Goal: Download file/media

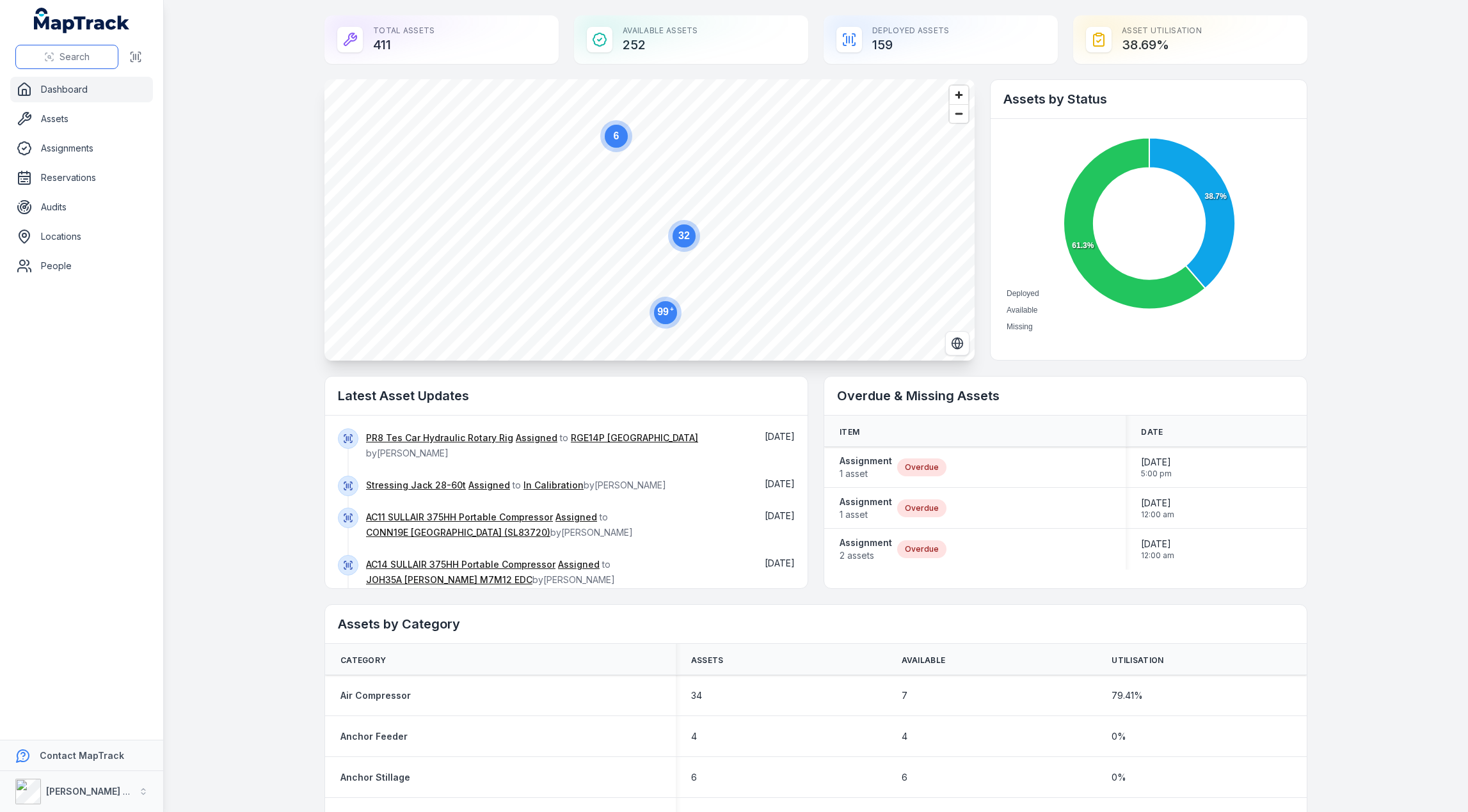
click at [84, 50] on button "Search" at bounding box center [66, 57] width 103 height 24
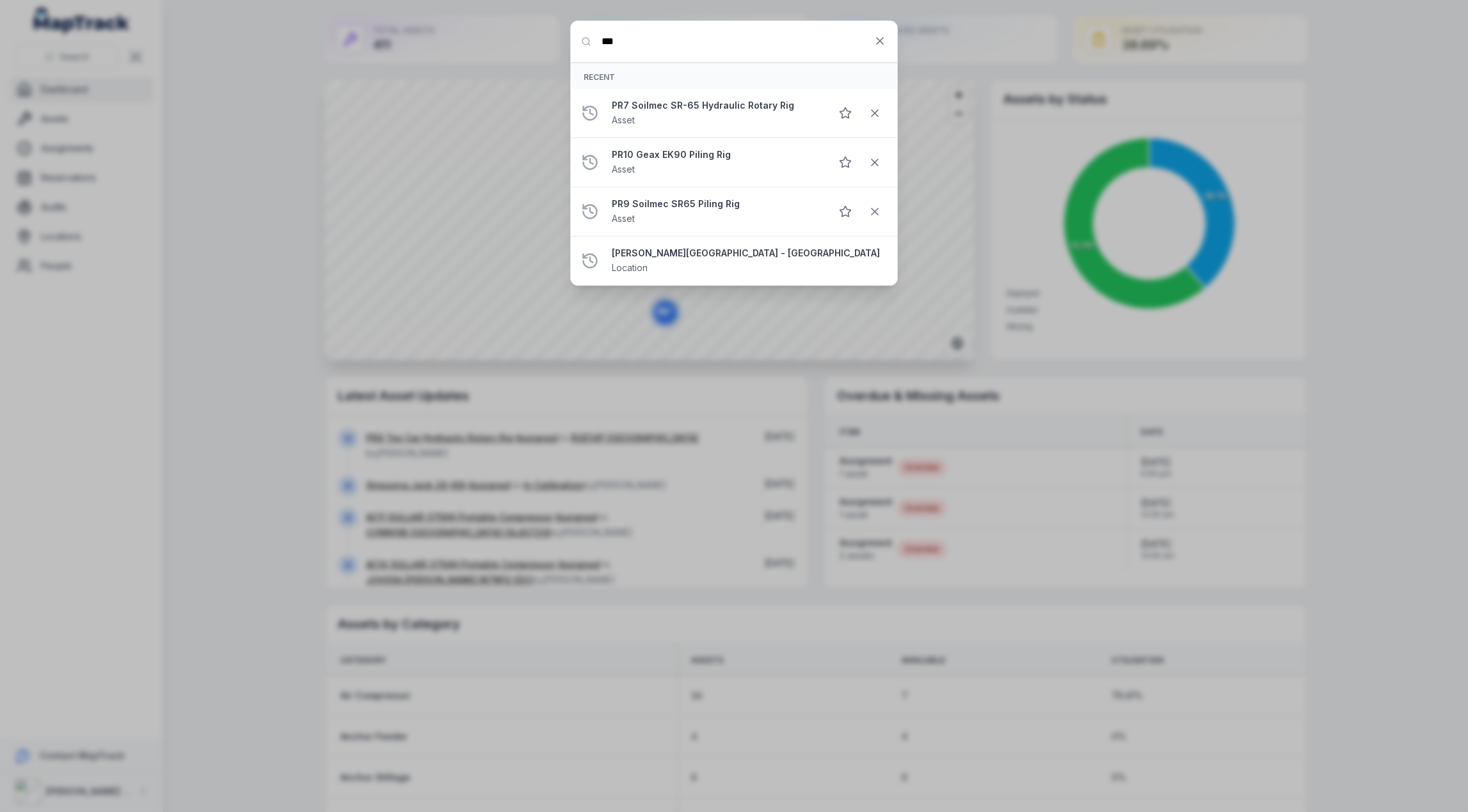
type input "***"
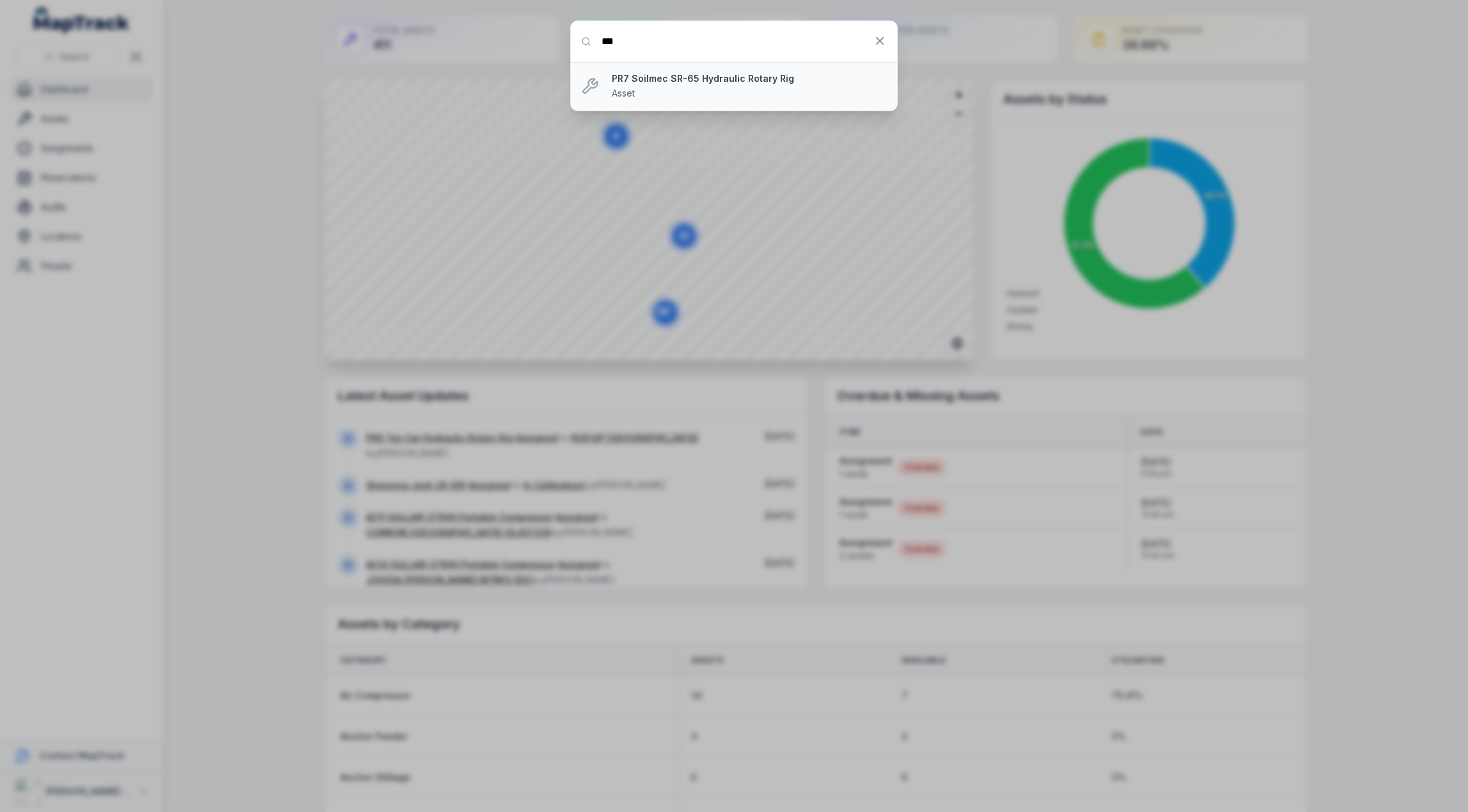
click at [679, 77] on strong "PR7 Soilmec SR-65 Hydraulic Rotary Rig" at bounding box center [749, 78] width 275 height 13
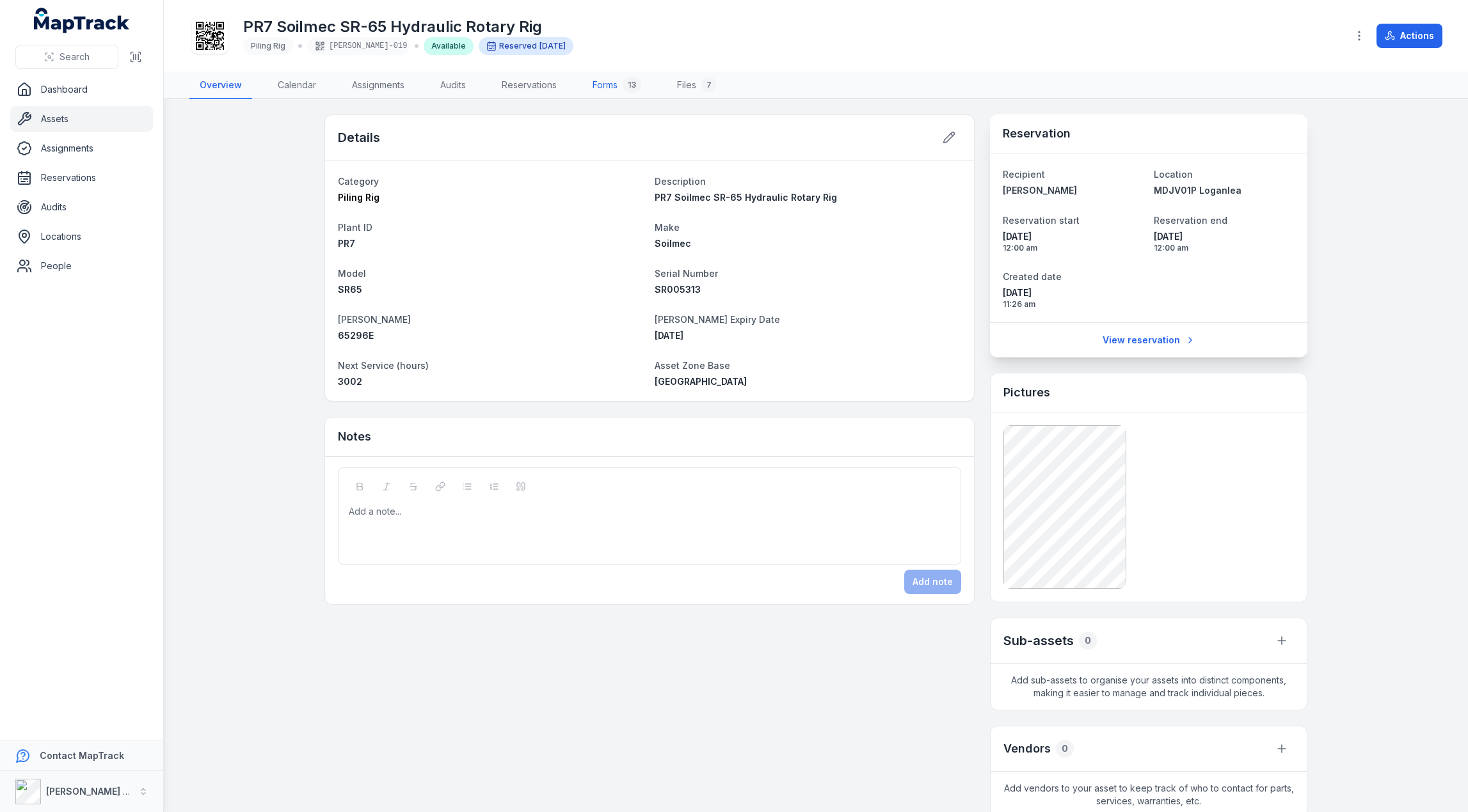
click at [605, 86] on link "Forms 13" at bounding box center [616, 85] width 69 height 27
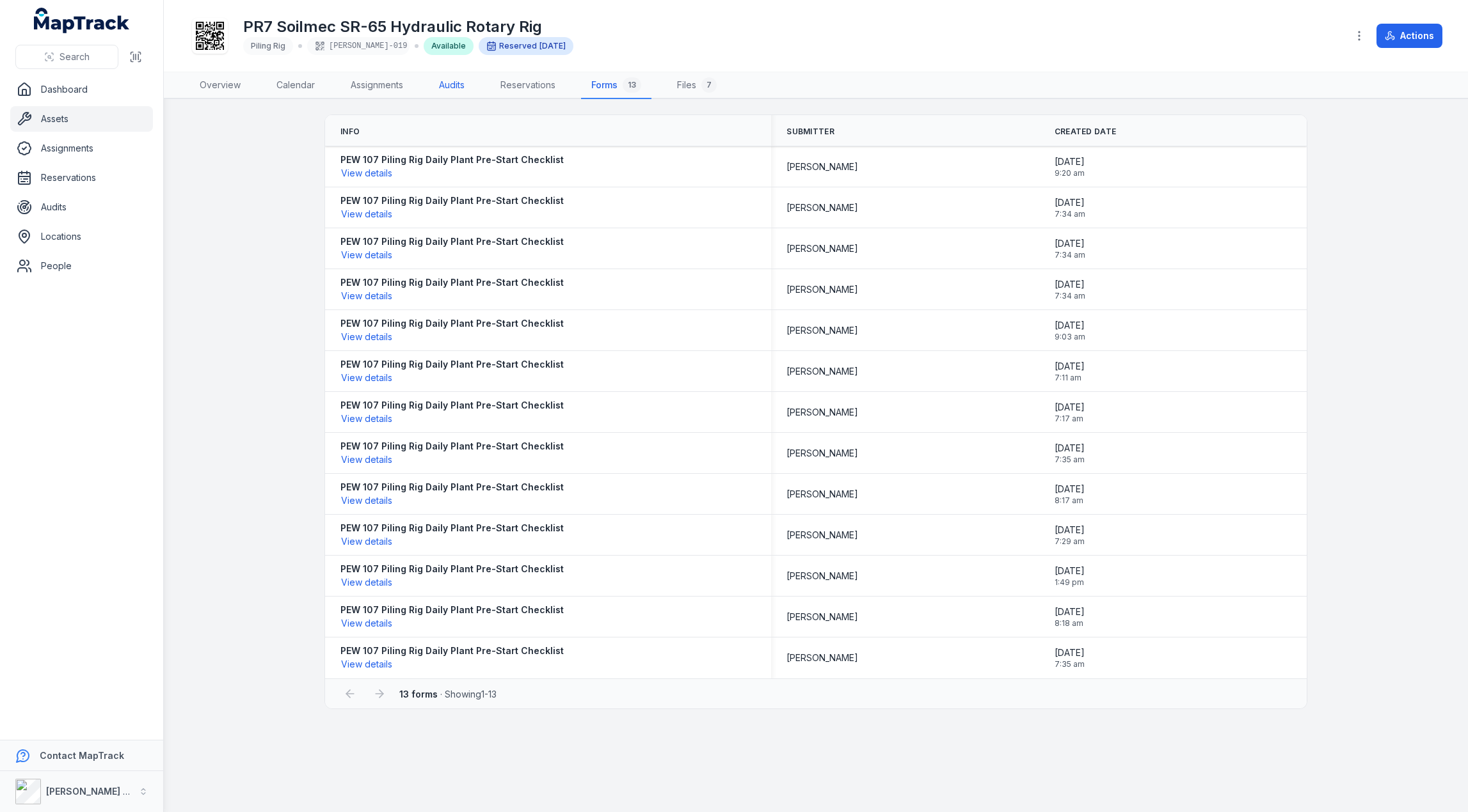
click at [452, 83] on link "Audits" at bounding box center [451, 85] width 46 height 27
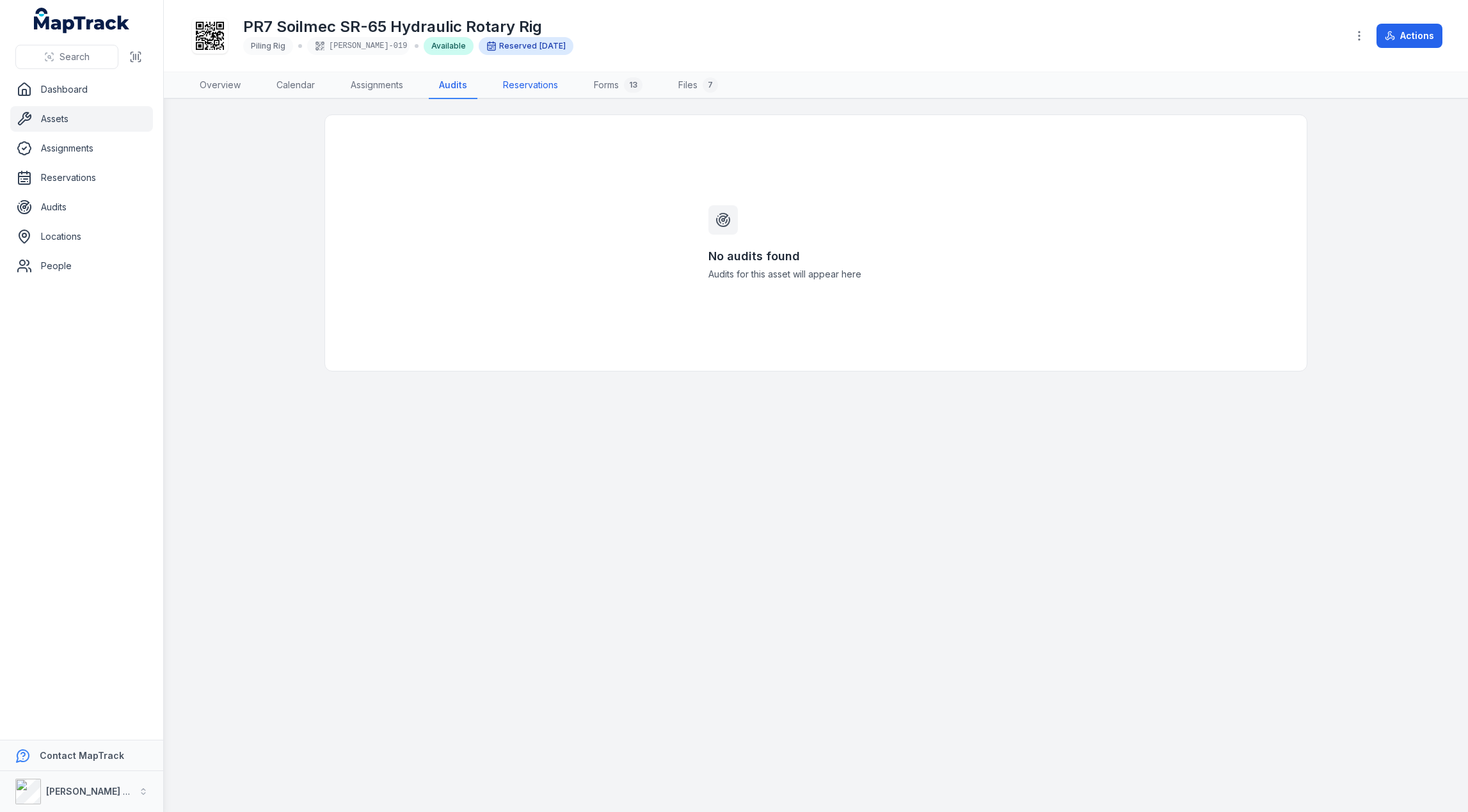
click at [521, 86] on link "Reservations" at bounding box center [529, 85] width 75 height 27
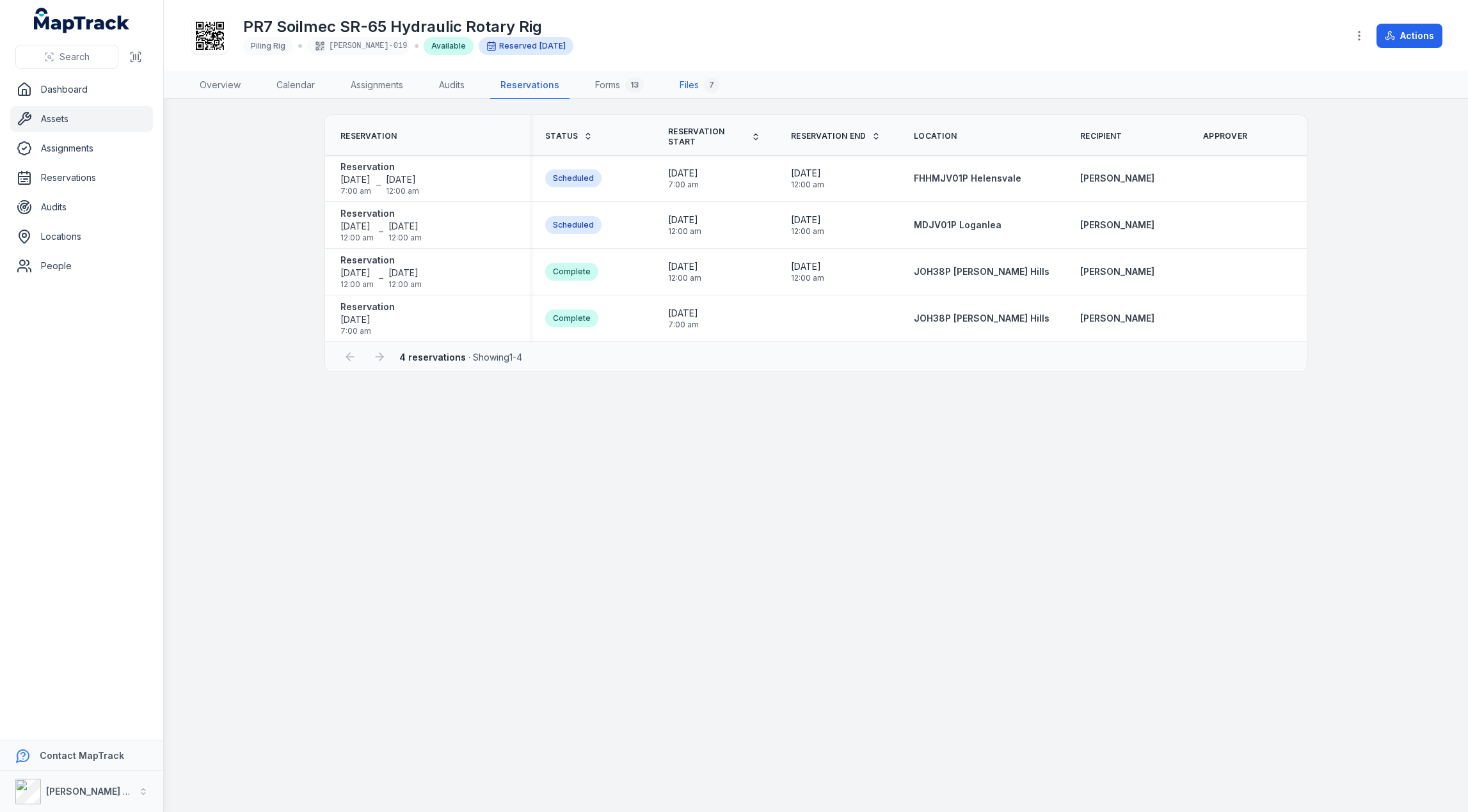
click at [691, 87] on link "Files 7" at bounding box center [699, 85] width 60 height 27
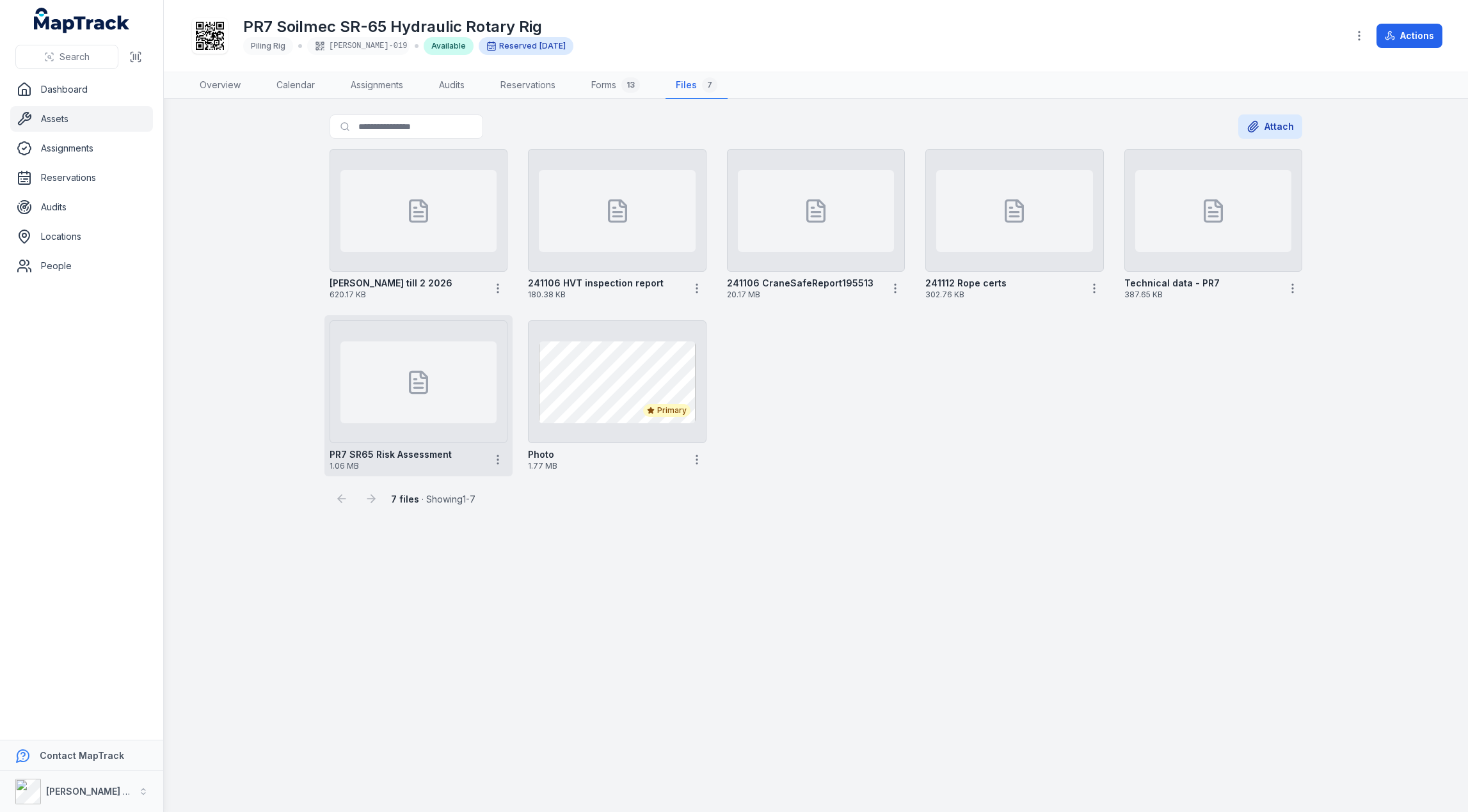
click at [382, 413] on div at bounding box center [418, 382] width 156 height 82
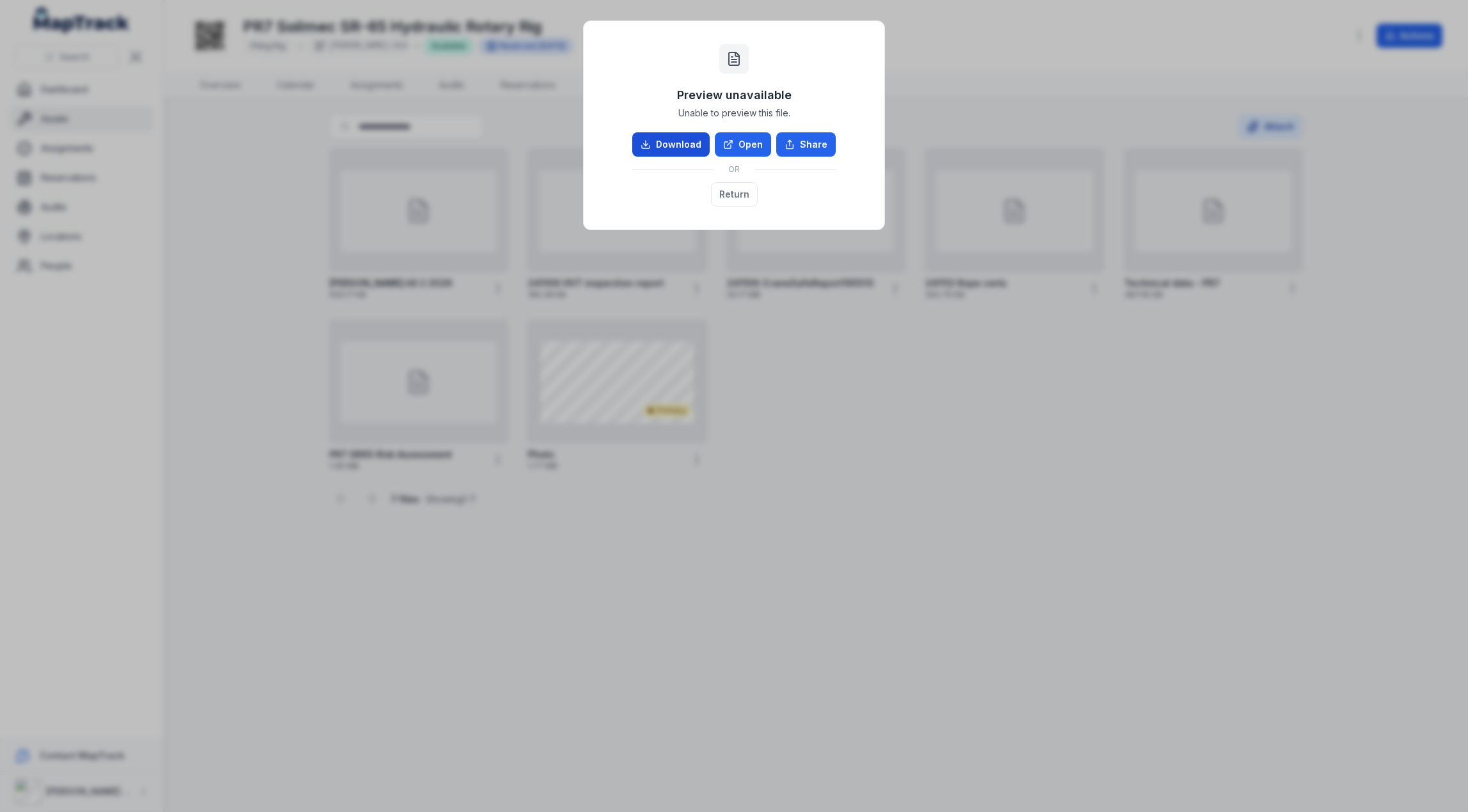
click at [678, 144] on link "Download" at bounding box center [671, 145] width 78 height 24
click at [743, 196] on button "Return" at bounding box center [734, 195] width 47 height 24
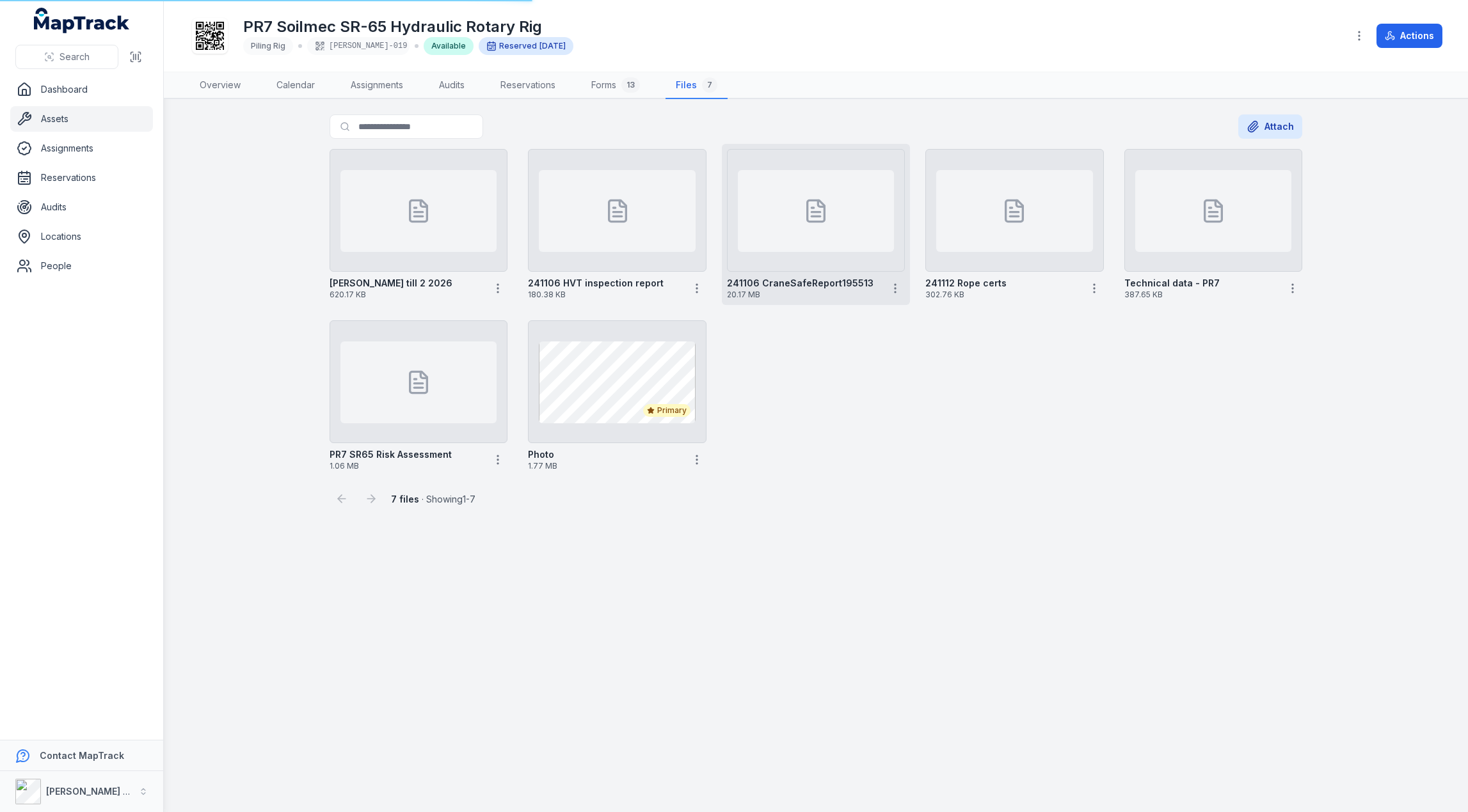
click at [897, 214] on div at bounding box center [816, 210] width 178 height 123
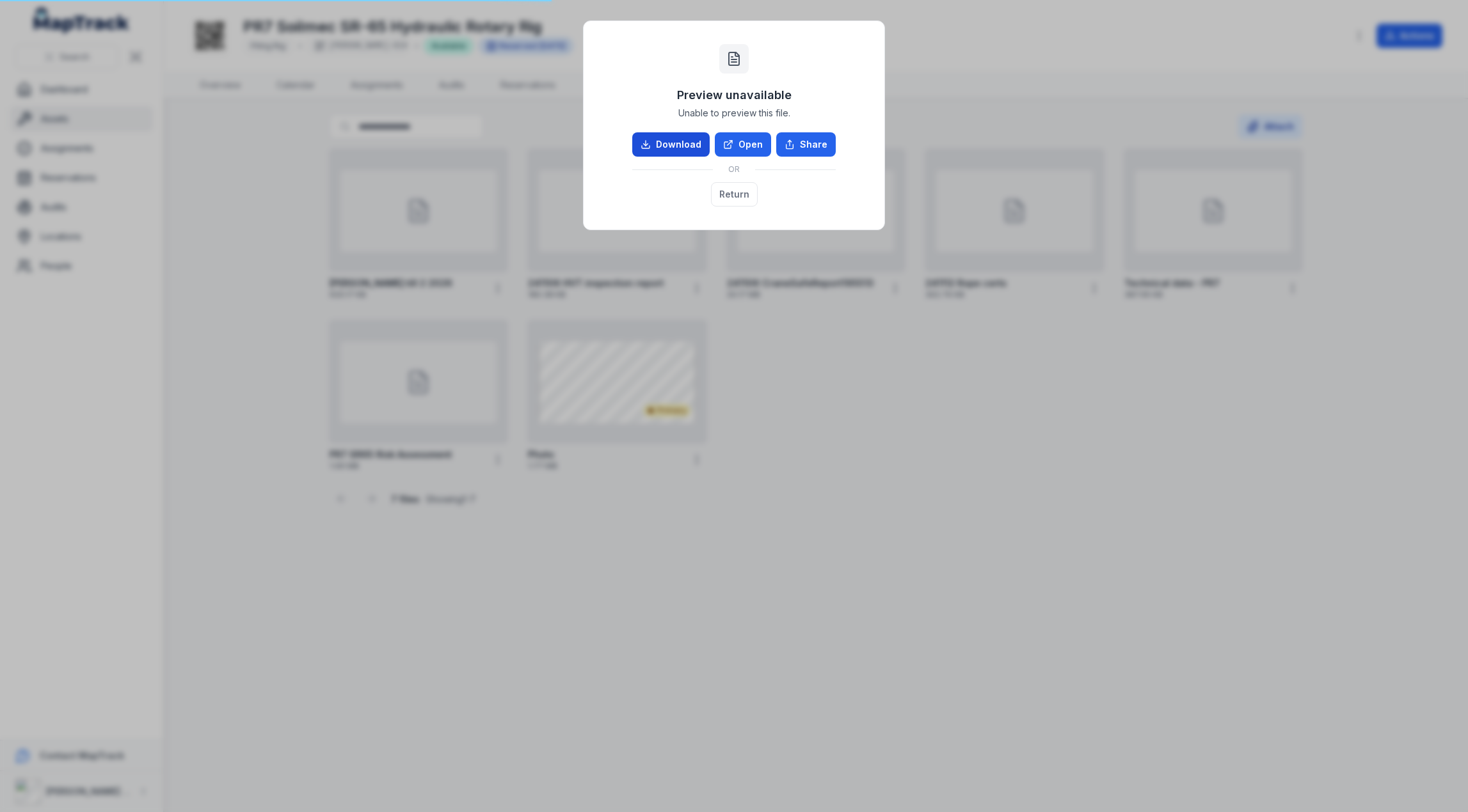
click at [669, 153] on link "Download" at bounding box center [671, 145] width 78 height 24
click at [733, 197] on button "Return" at bounding box center [734, 195] width 47 height 24
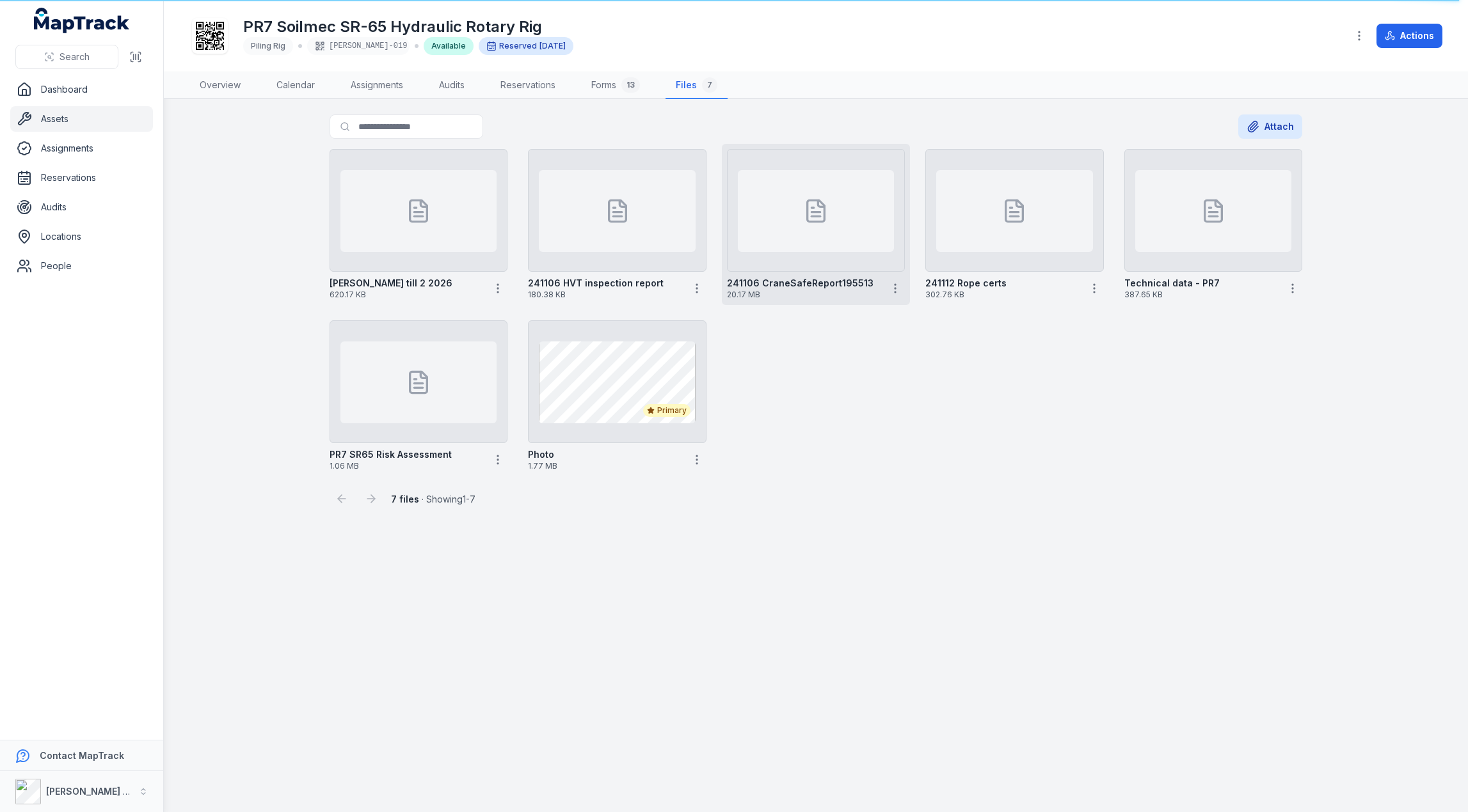
click at [823, 250] on div at bounding box center [816, 211] width 156 height 82
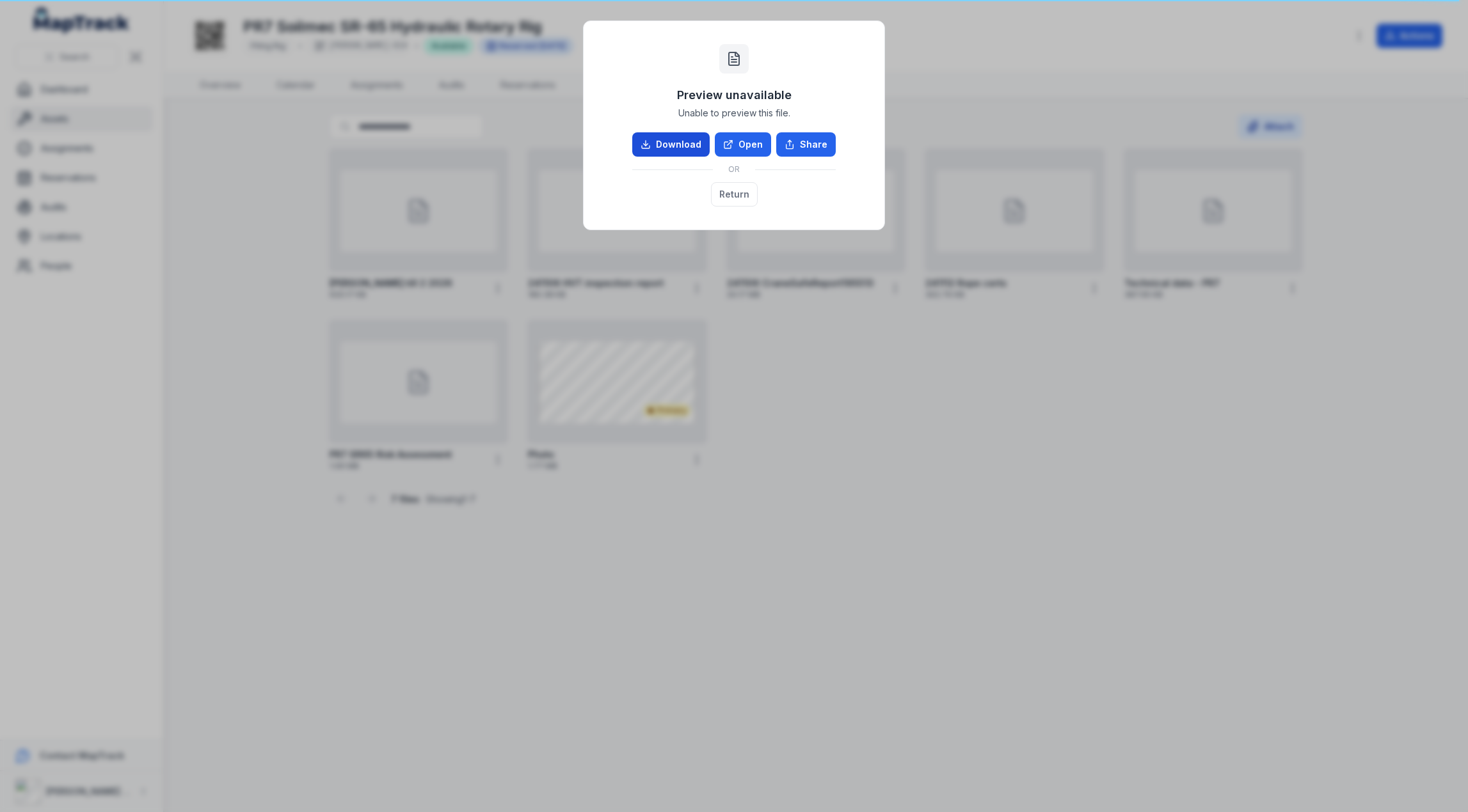
click at [693, 150] on link "Download" at bounding box center [671, 145] width 78 height 24
click at [728, 194] on button "Return" at bounding box center [734, 195] width 47 height 24
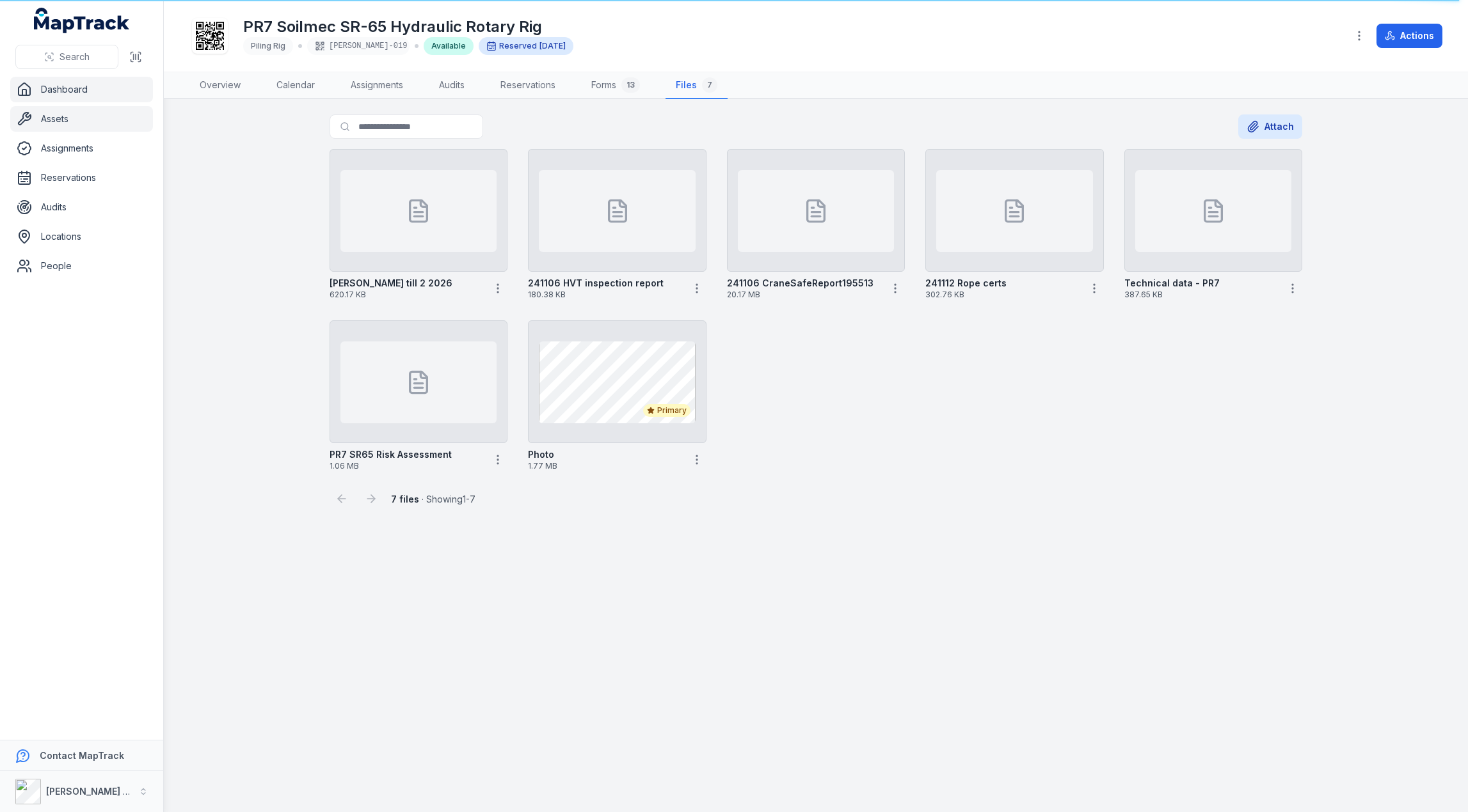
click at [58, 93] on link "Dashboard" at bounding box center [82, 90] width 143 height 26
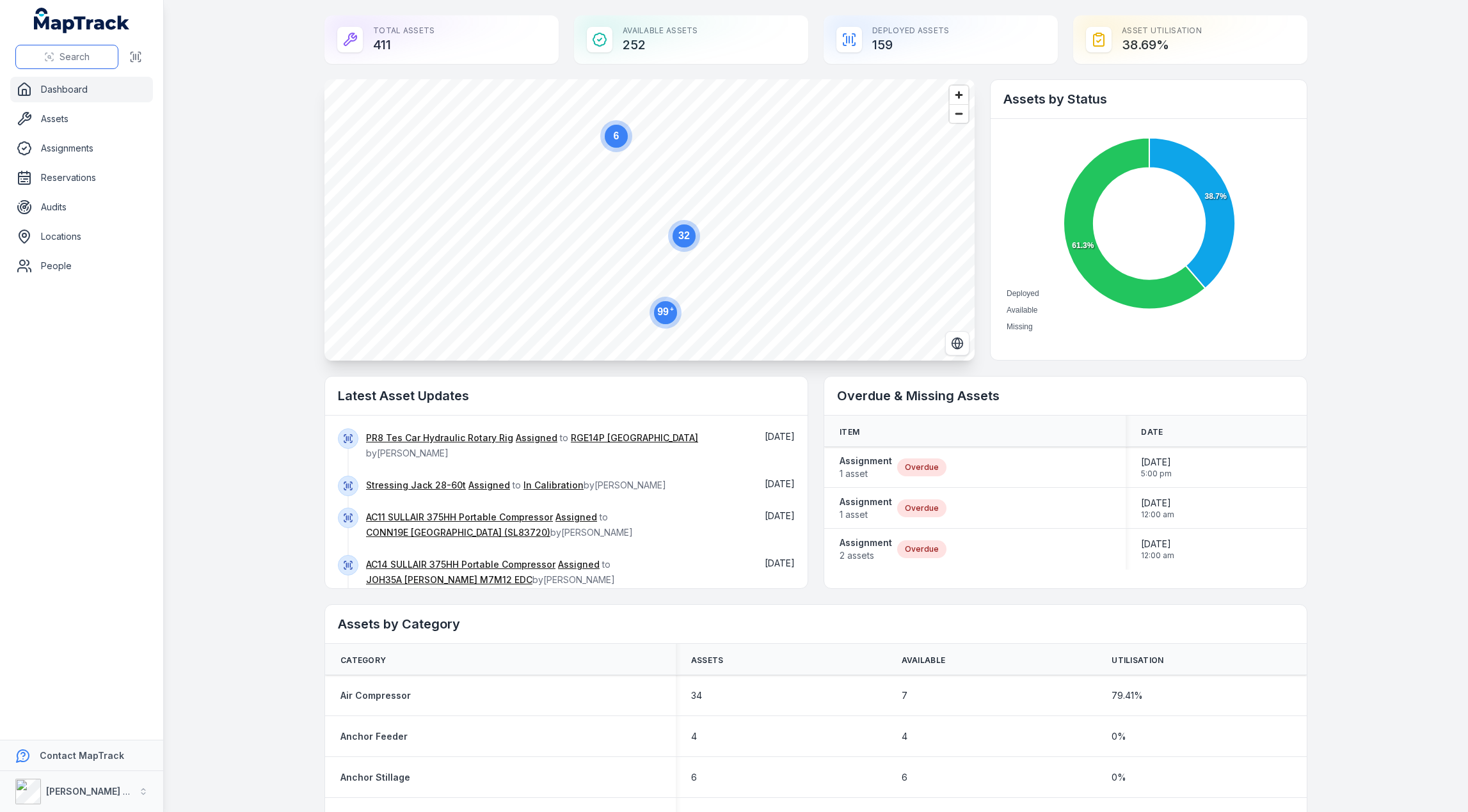
click at [52, 59] on icon at bounding box center [49, 57] width 11 height 11
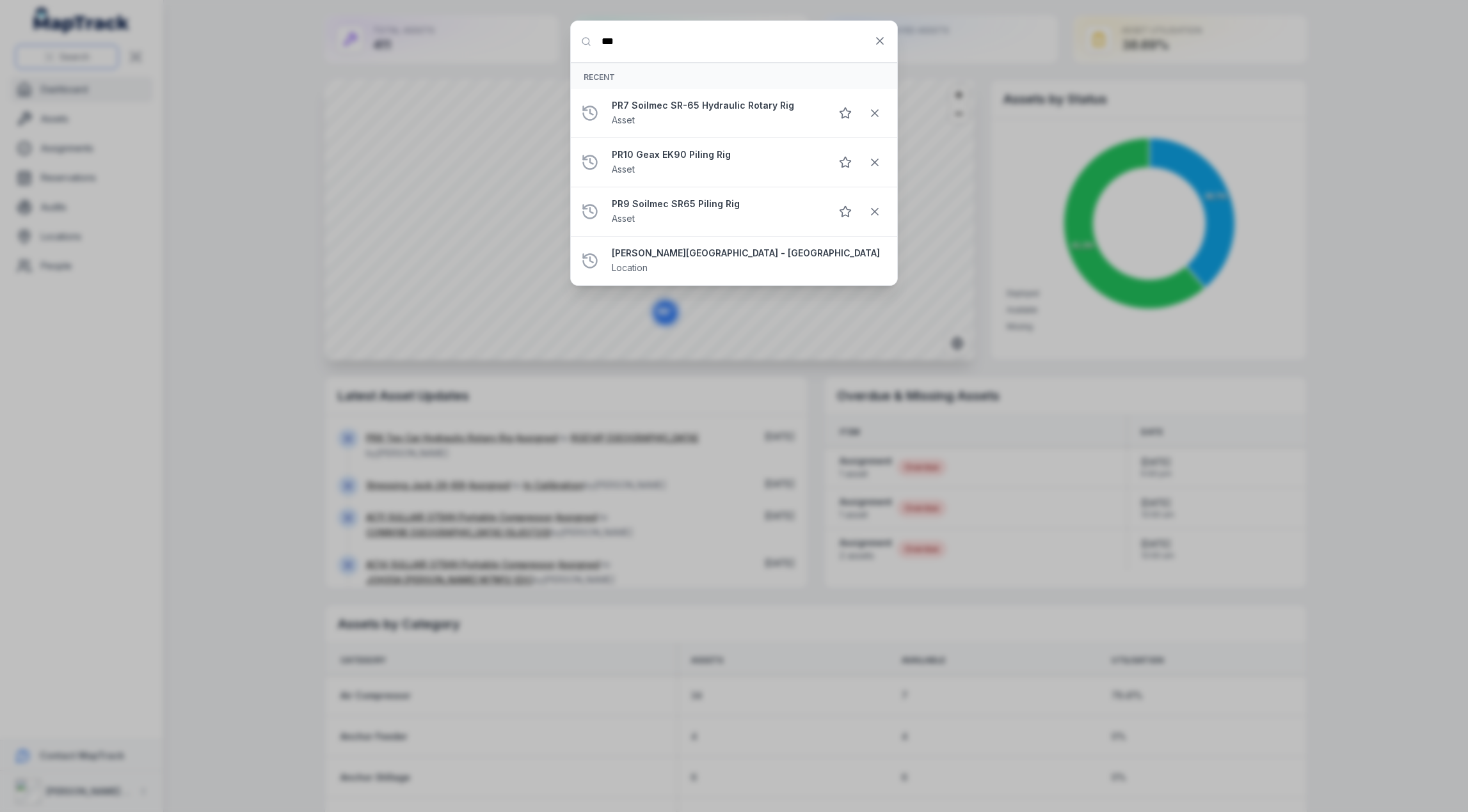
type input "***"
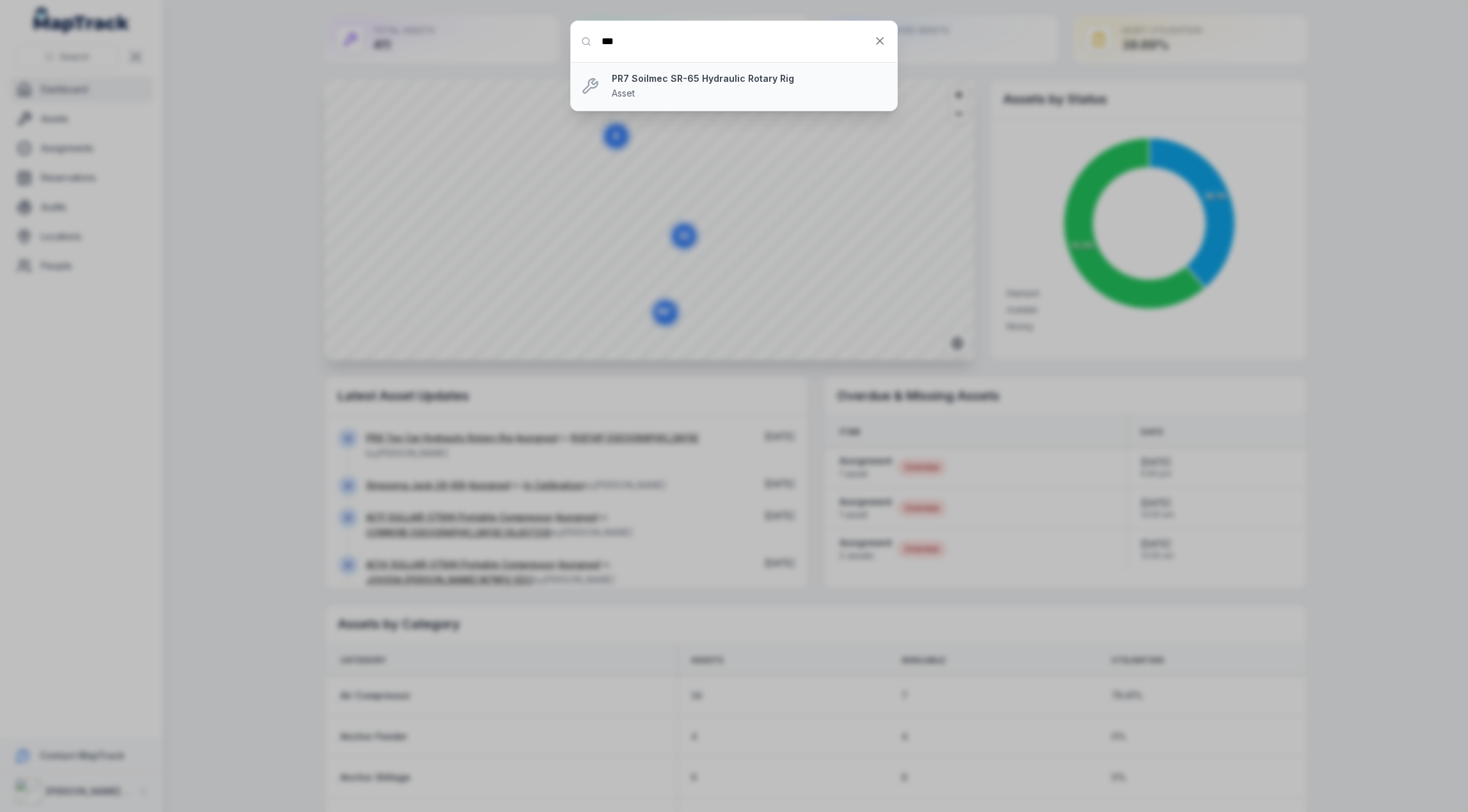
click at [665, 86] on div "PR7 Soilmec SR-65 Hydraulic Rotary Rig Asset" at bounding box center [749, 86] width 275 height 28
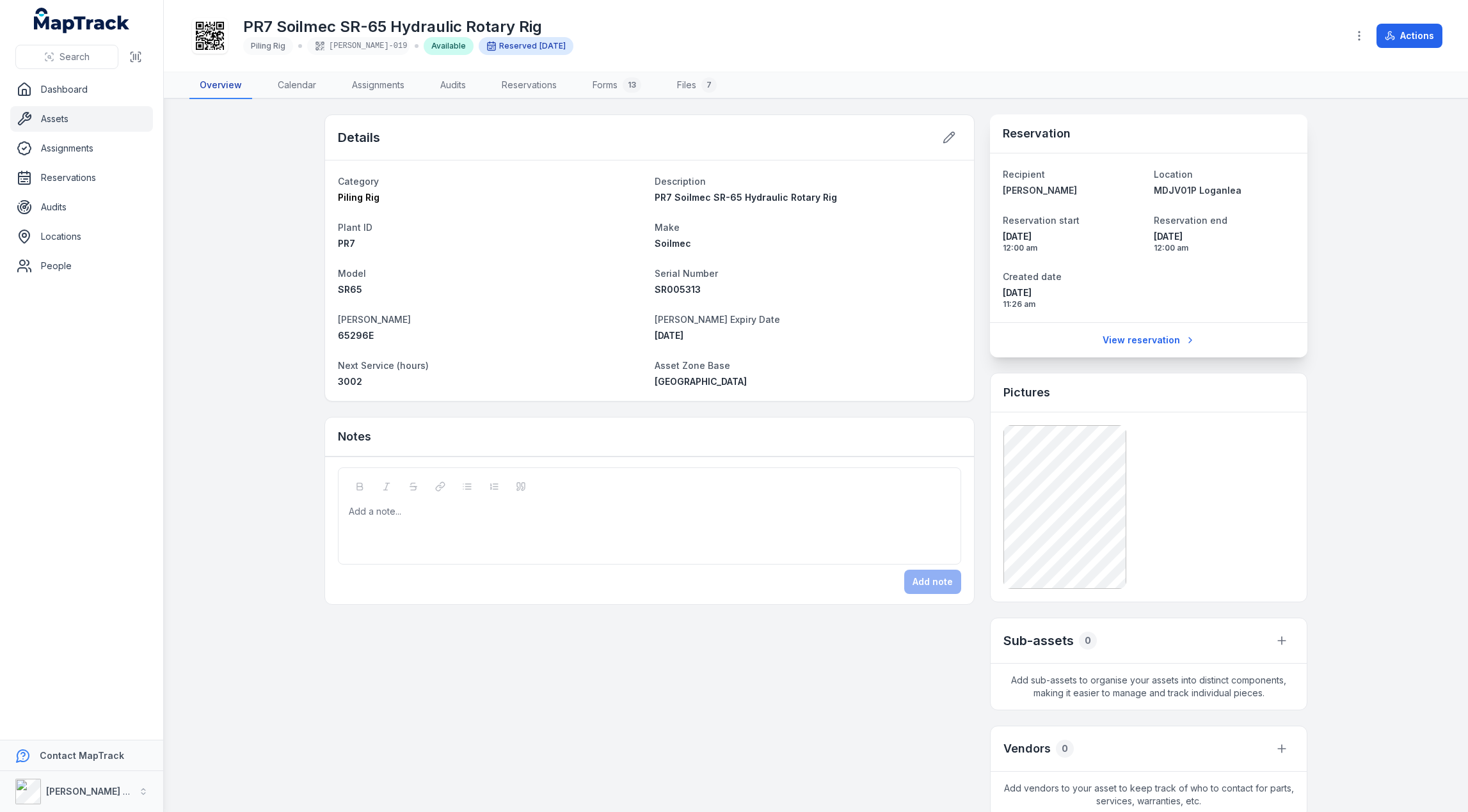
click at [205, 83] on link "Overview" at bounding box center [221, 85] width 63 height 27
